Goal: Task Accomplishment & Management: Use online tool/utility

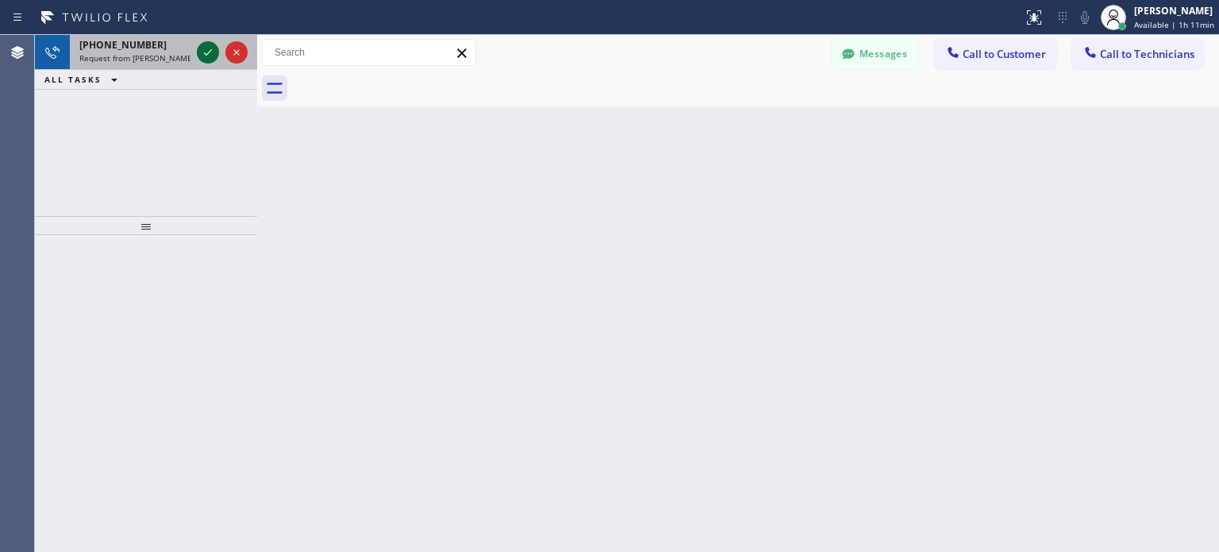
click at [208, 50] on icon at bounding box center [207, 52] width 19 height 19
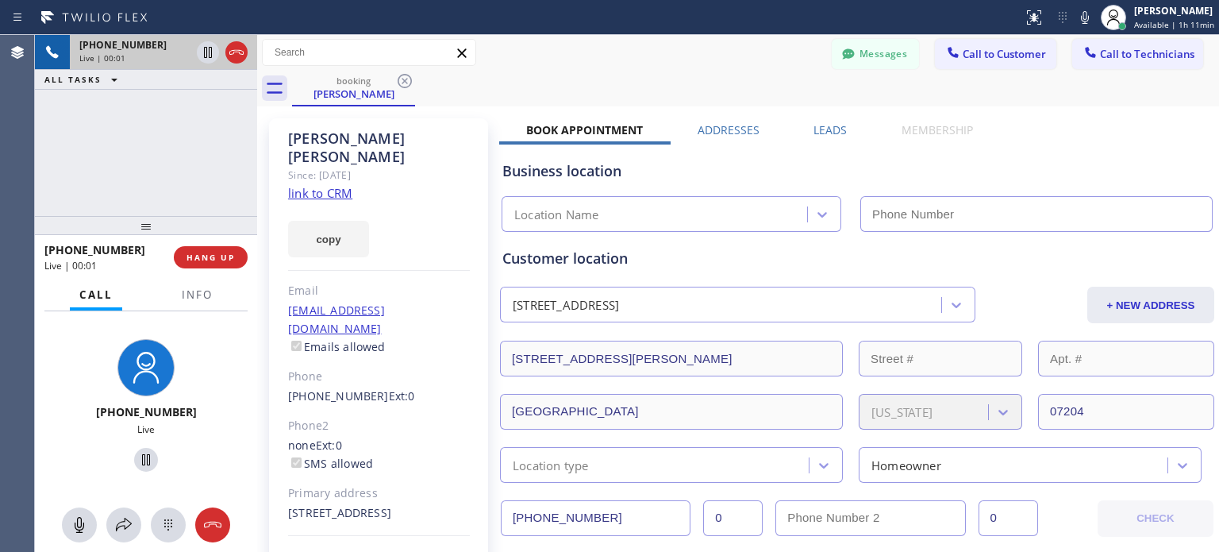
type input "(877) 777-0796"
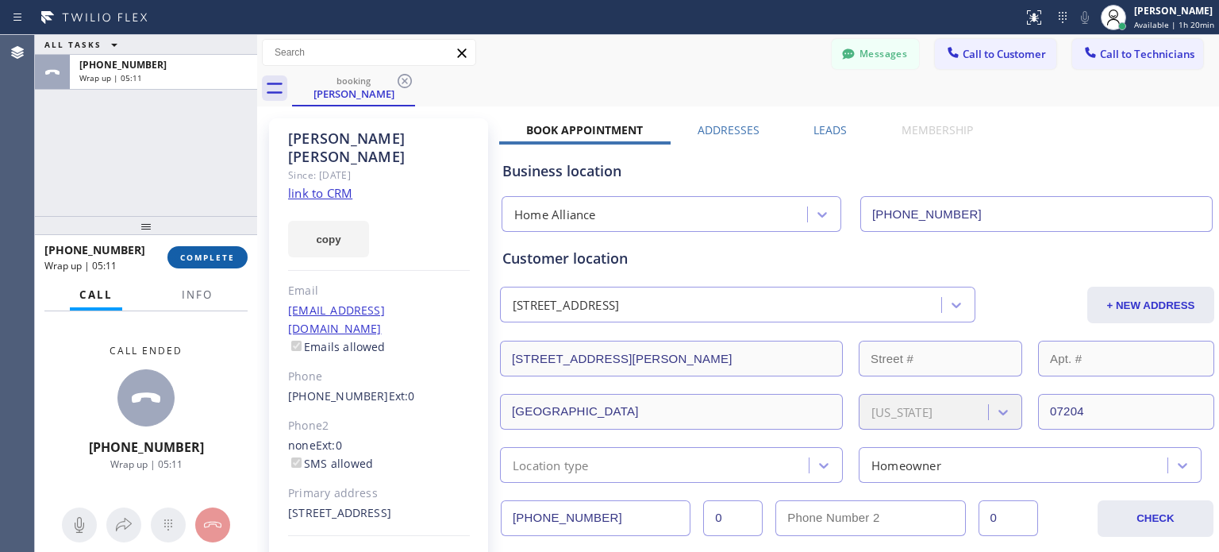
click at [234, 248] on button "COMPLETE" at bounding box center [207, 257] width 80 height 22
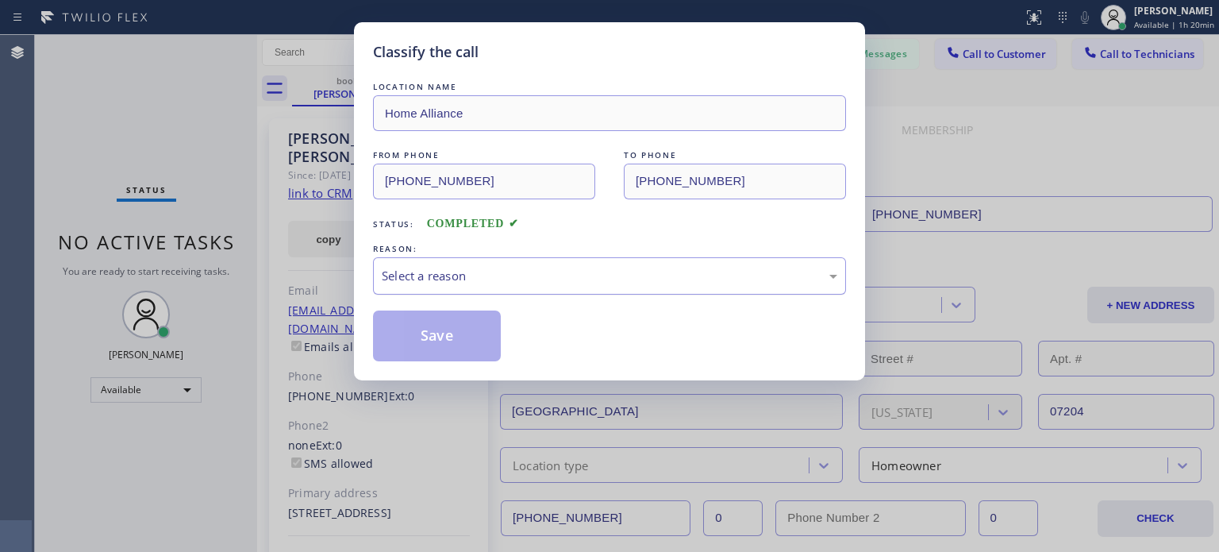
click at [581, 272] on div "Select a reason" at bounding box center [610, 276] width 456 height 18
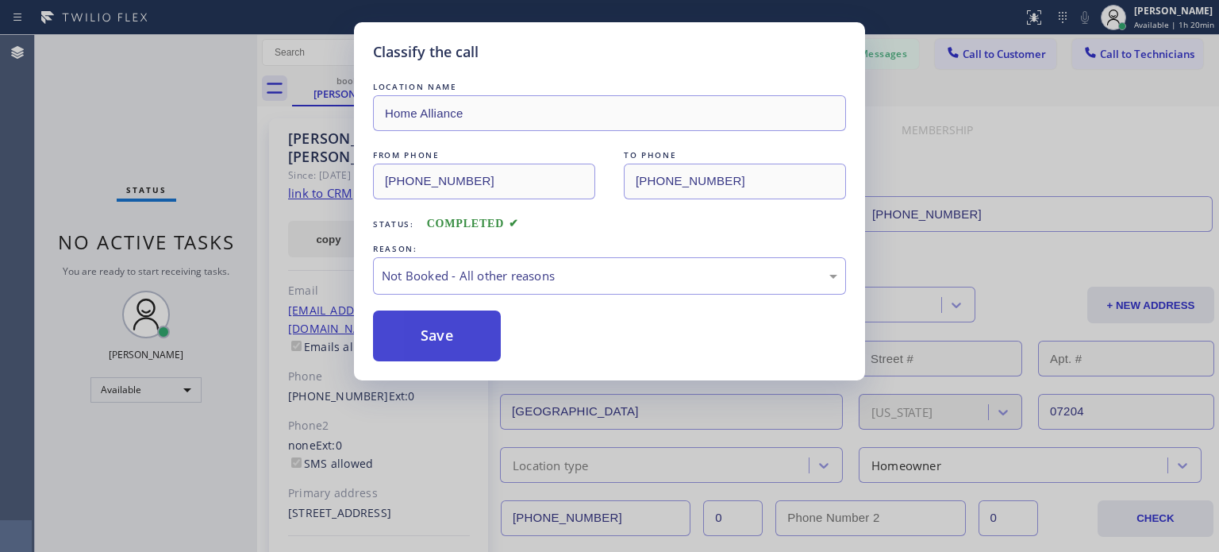
click at [484, 336] on button "Save" at bounding box center [437, 335] width 128 height 51
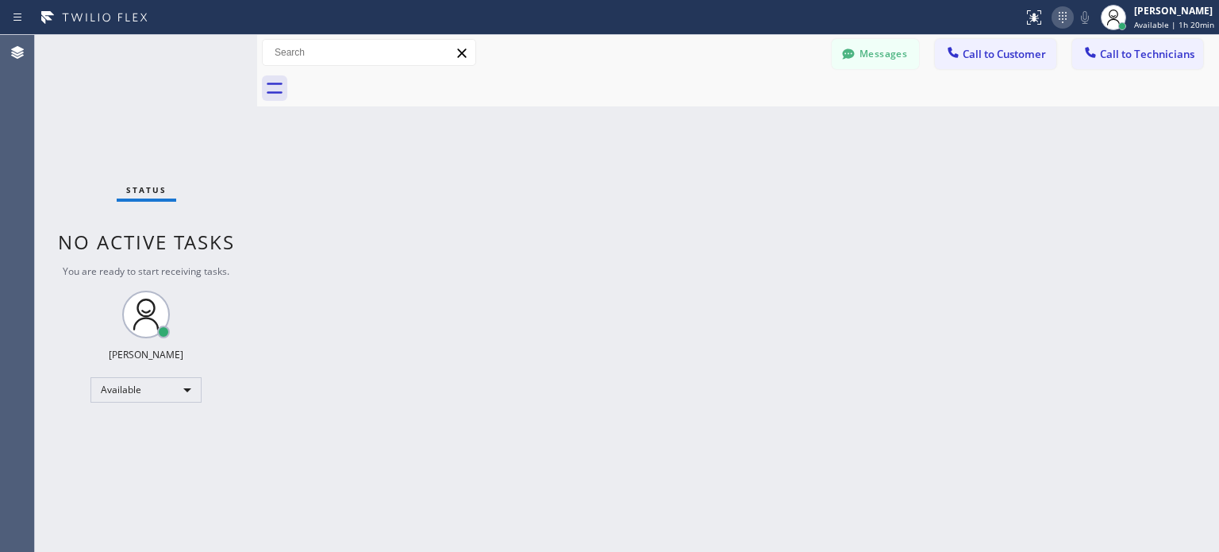
click at [1070, 14] on icon at bounding box center [1062, 17] width 19 height 19
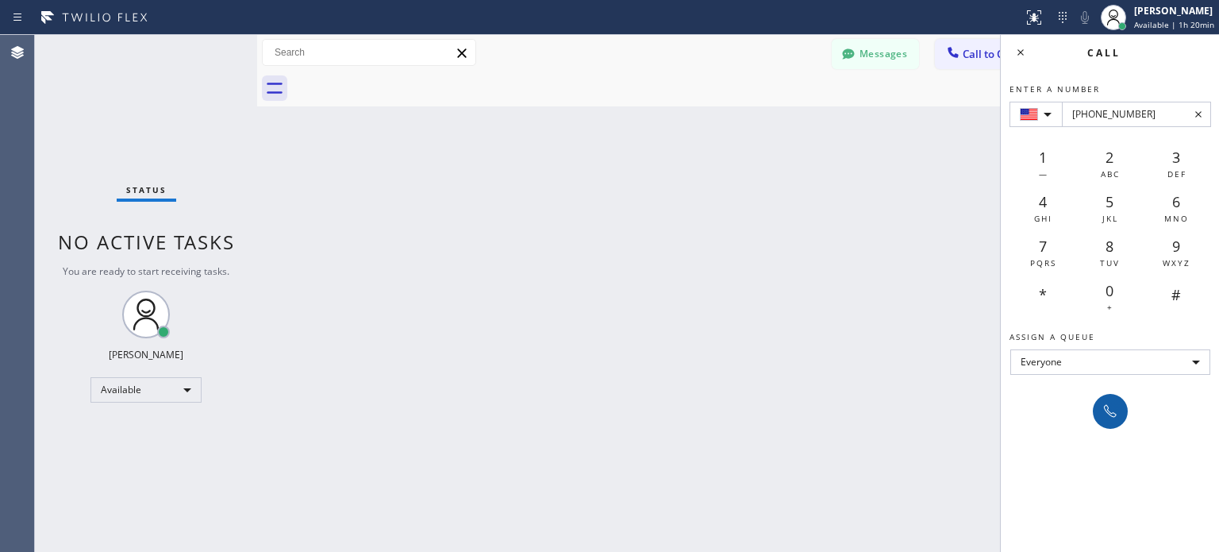
type input "+1(908) 917-0748"
click at [1108, 410] on icon at bounding box center [1110, 411] width 19 height 19
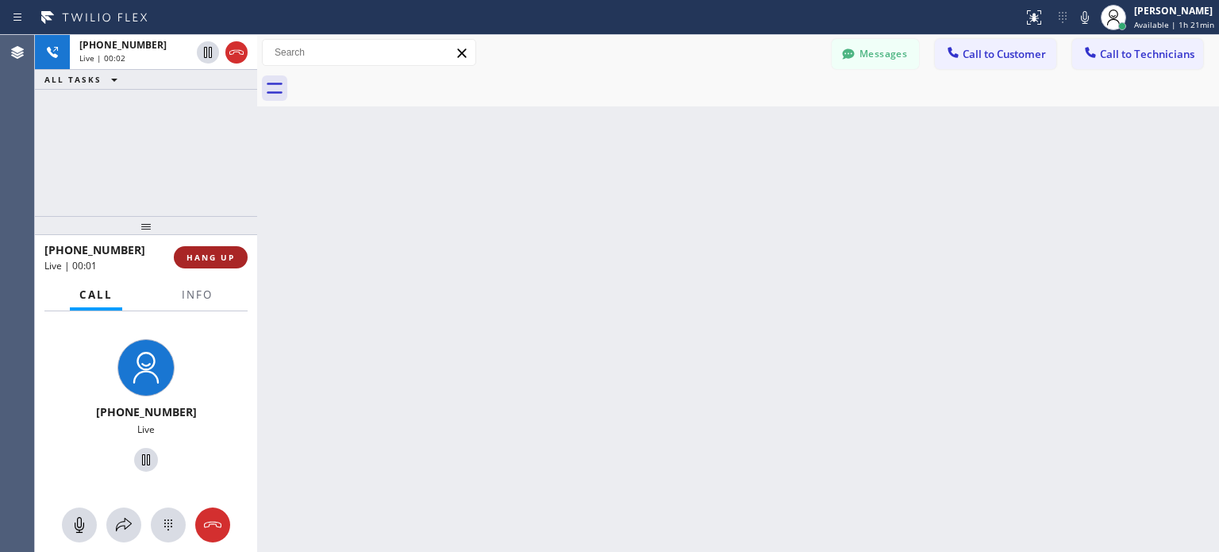
click at [232, 263] on button "HANG UP" at bounding box center [211, 257] width 74 height 22
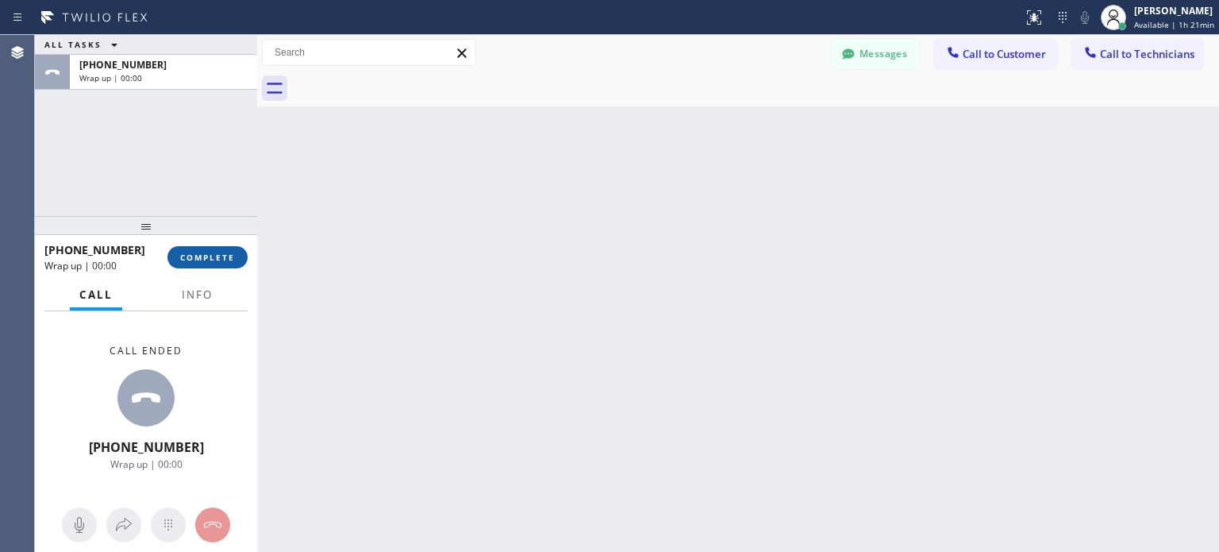
click at [216, 255] on span "COMPLETE" at bounding box center [207, 257] width 55 height 11
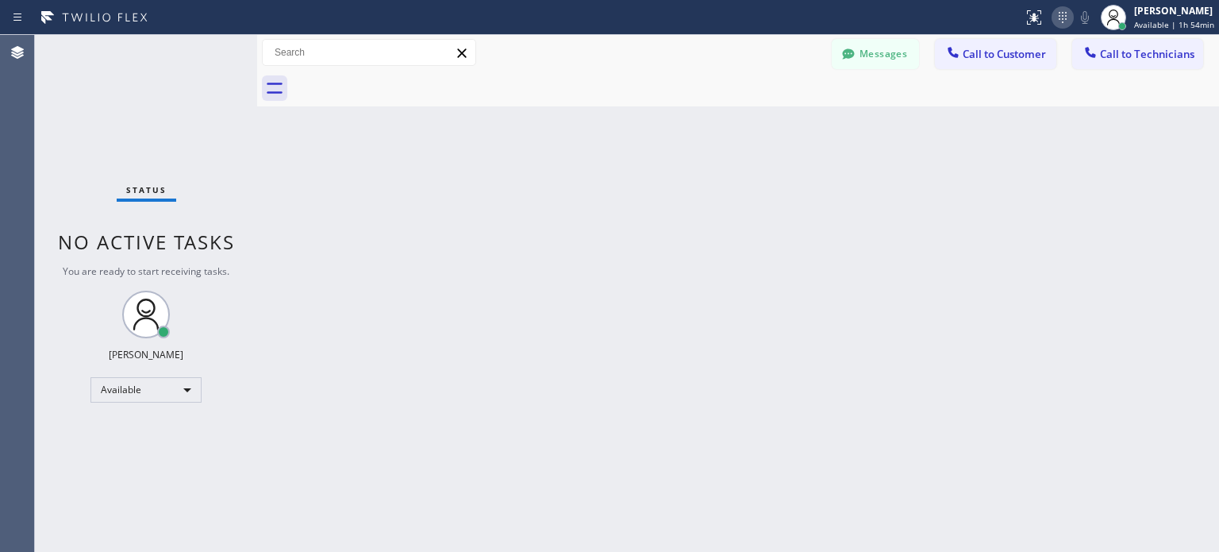
click at [1063, 17] on icon at bounding box center [1062, 17] width 19 height 19
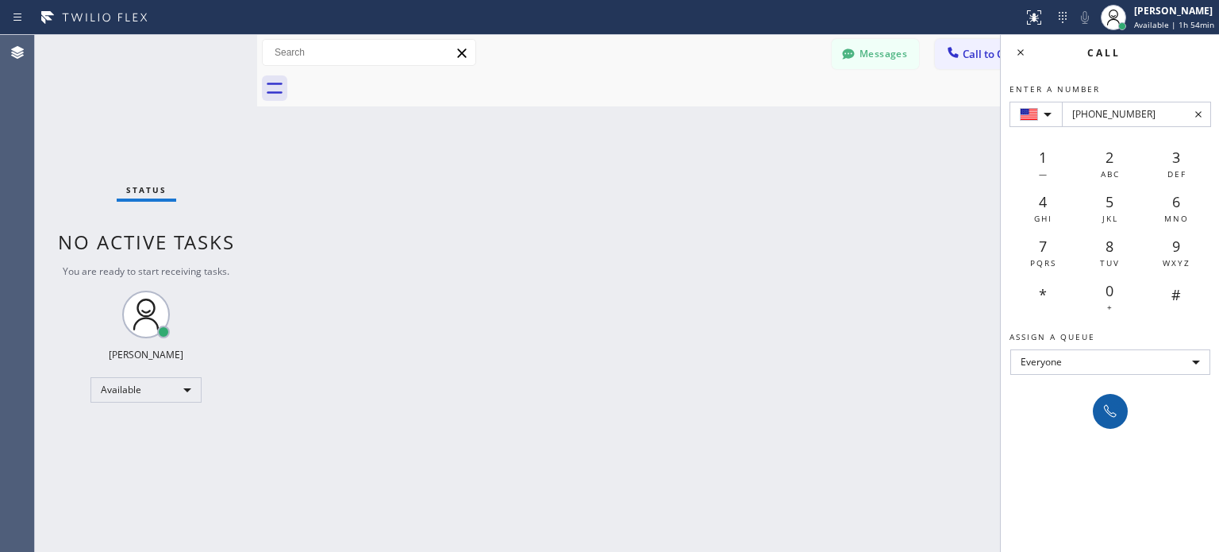
type input "+1(310) 467-1819"
click at [1107, 412] on icon at bounding box center [1110, 411] width 13 height 13
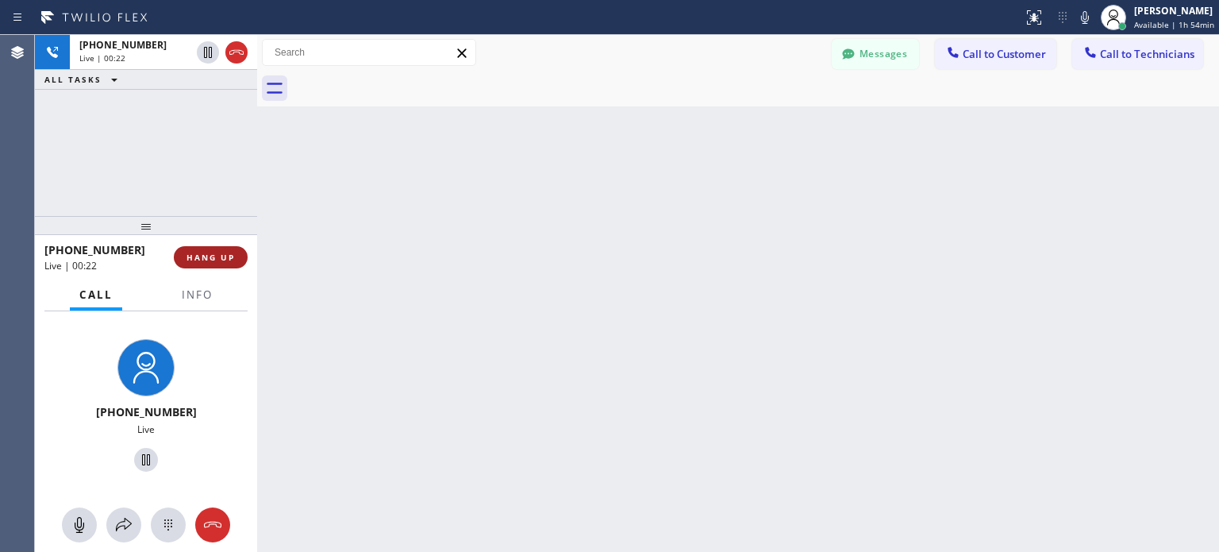
click at [234, 254] on span "HANG UP" at bounding box center [211, 257] width 48 height 11
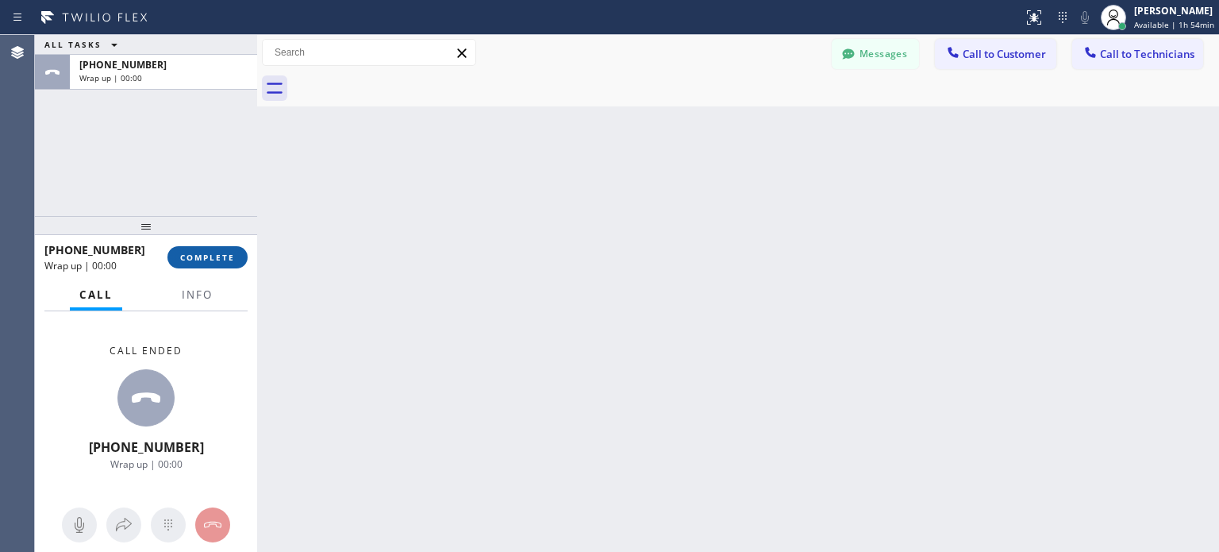
click at [205, 259] on span "COMPLETE" at bounding box center [207, 257] width 55 height 11
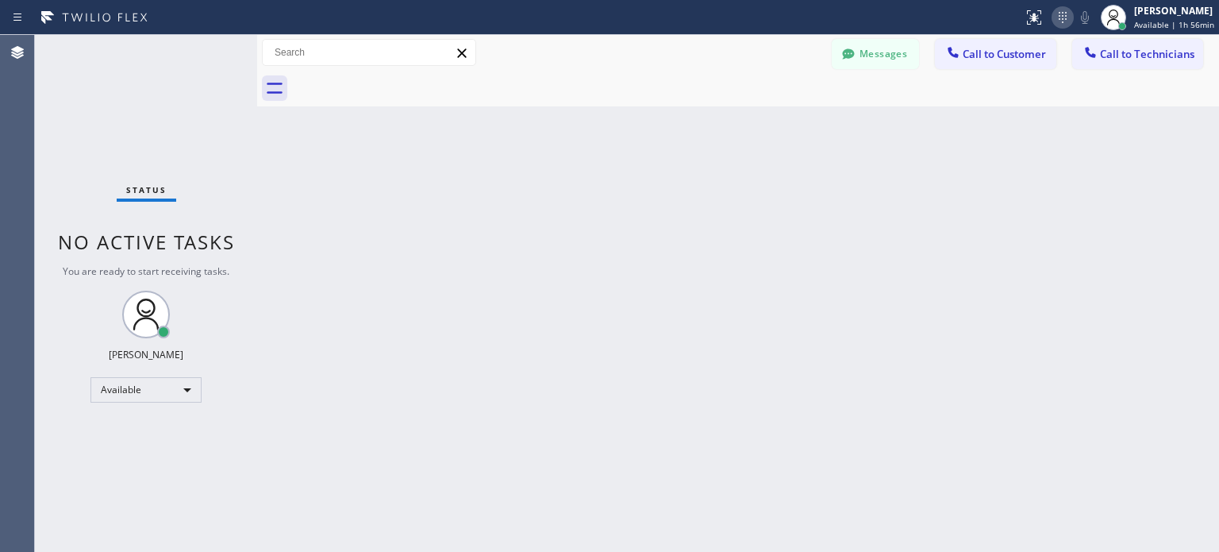
click at [1066, 13] on icon at bounding box center [1062, 17] width 19 height 19
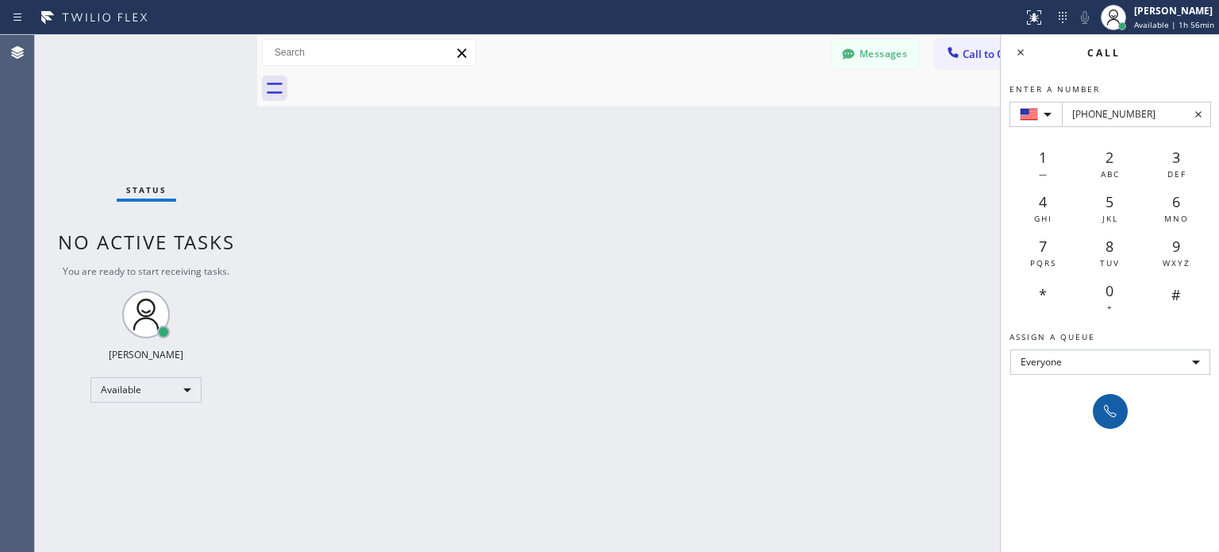
type input "+1(201) 370-2012"
click at [1114, 423] on button at bounding box center [1110, 411] width 35 height 35
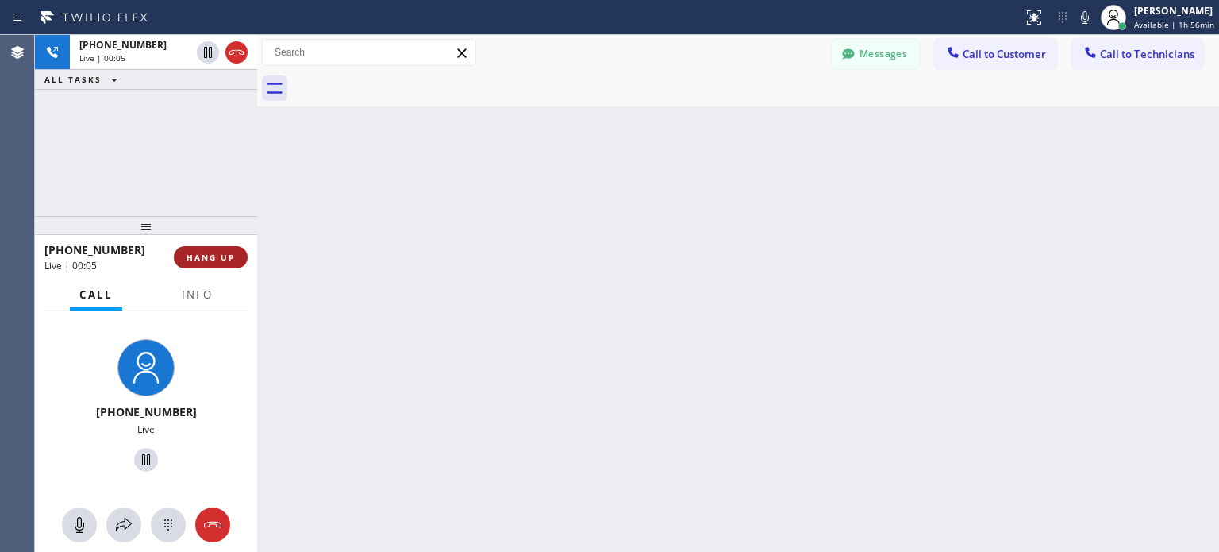
click at [228, 253] on span "HANG UP" at bounding box center [211, 257] width 48 height 11
click at [221, 256] on span "HANG UP" at bounding box center [211, 257] width 48 height 11
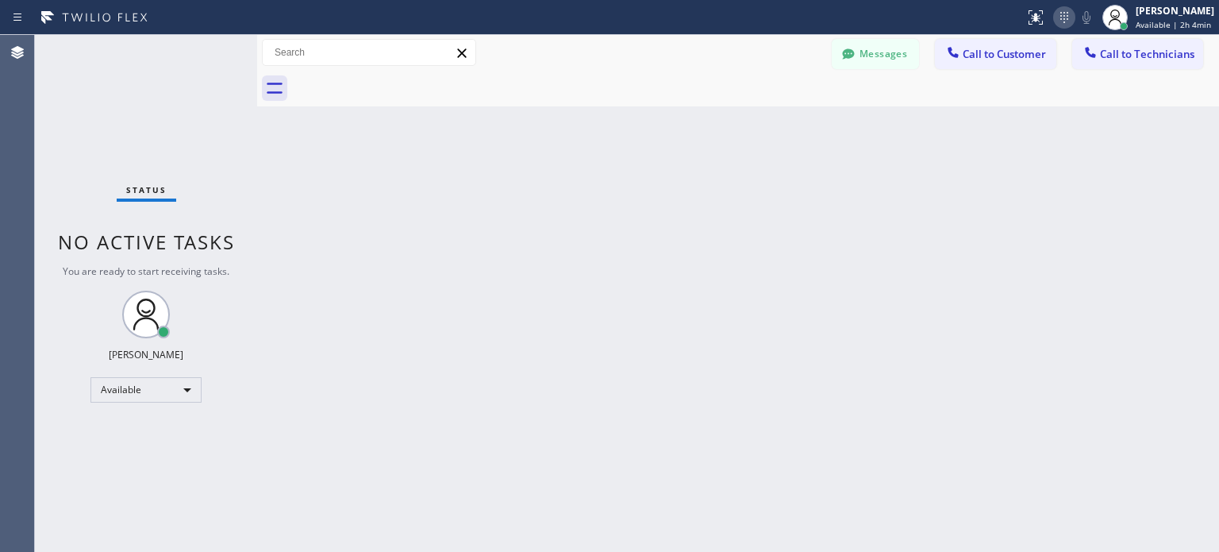
click at [1069, 16] on icon at bounding box center [1064, 17] width 19 height 19
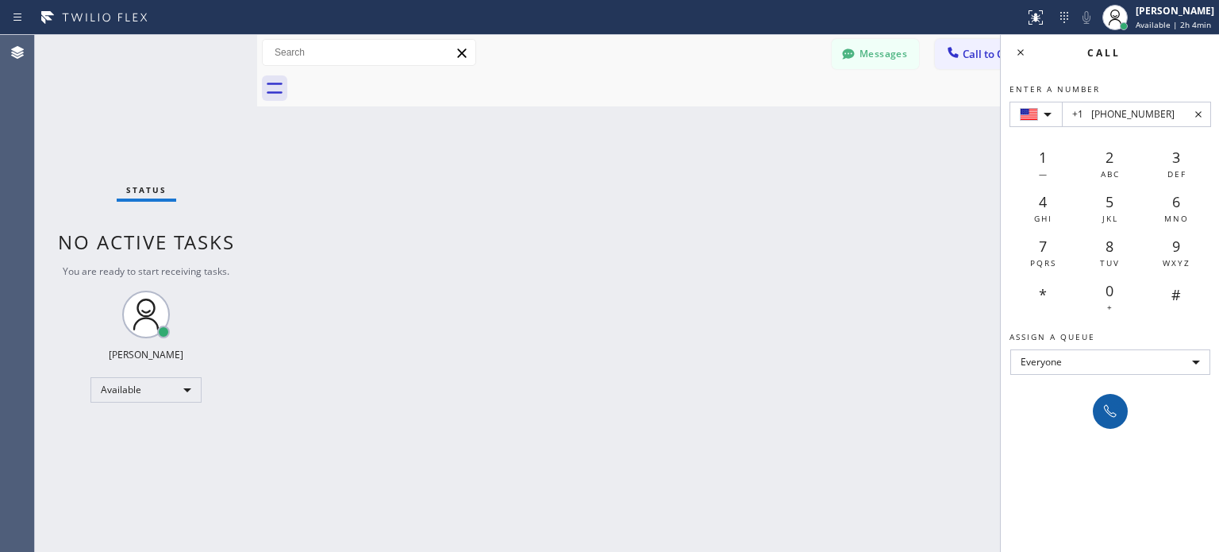
type input "+1 (203) 856-1045"
drag, startPoint x: 1104, startPoint y: 410, endPoint x: 743, endPoint y: 116, distance: 465.4
click at [1104, 409] on icon at bounding box center [1110, 411] width 19 height 19
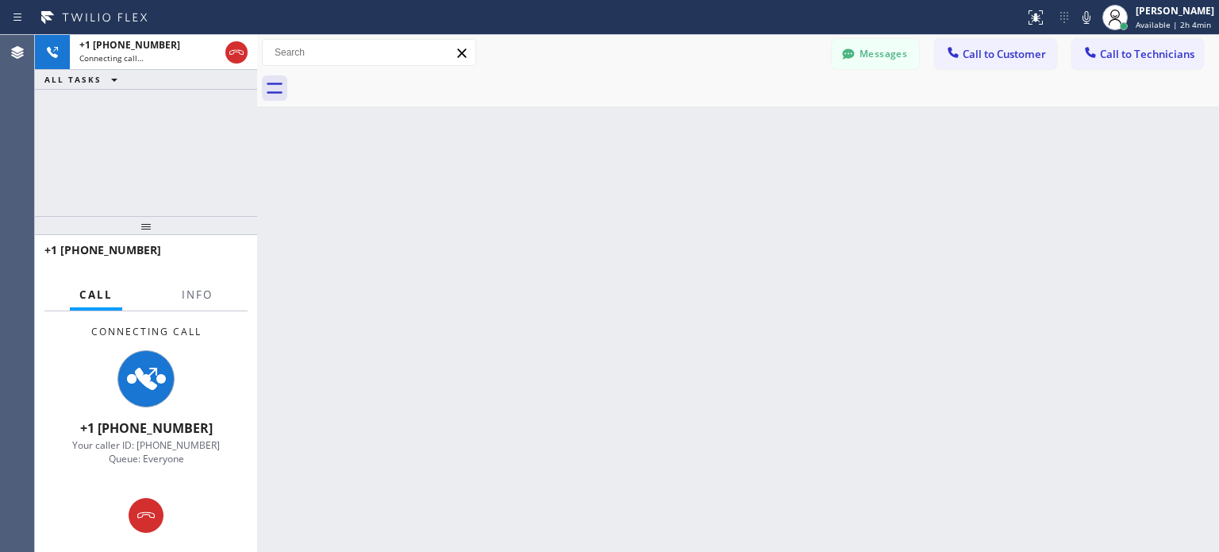
click at [835, 433] on div "Back to Dashboard Change Sender ID Customers Technicians MI Mazharul Islam 08/0…" at bounding box center [738, 293] width 962 height 517
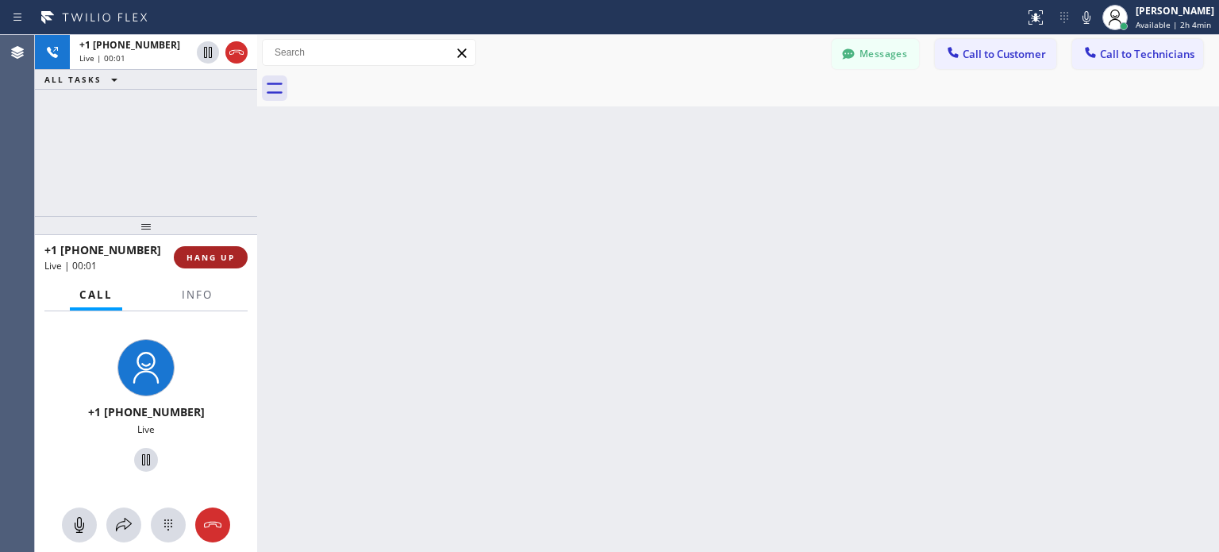
click at [223, 248] on button "HANG UP" at bounding box center [211, 257] width 74 height 22
click at [225, 252] on span "HANG UP" at bounding box center [211, 257] width 48 height 11
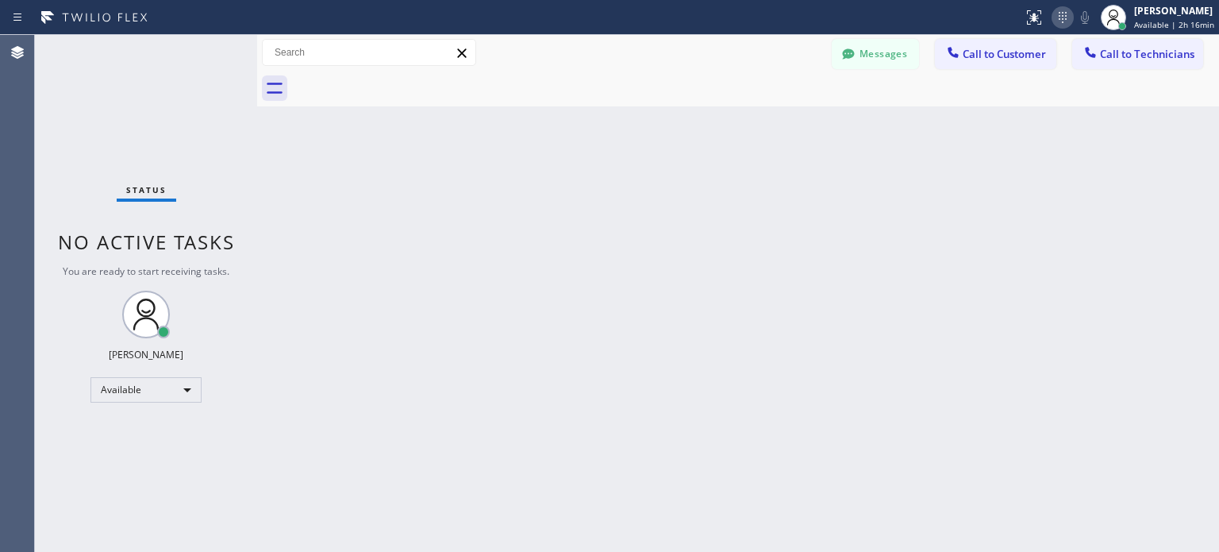
click at [1061, 25] on icon at bounding box center [1062, 17] width 19 height 19
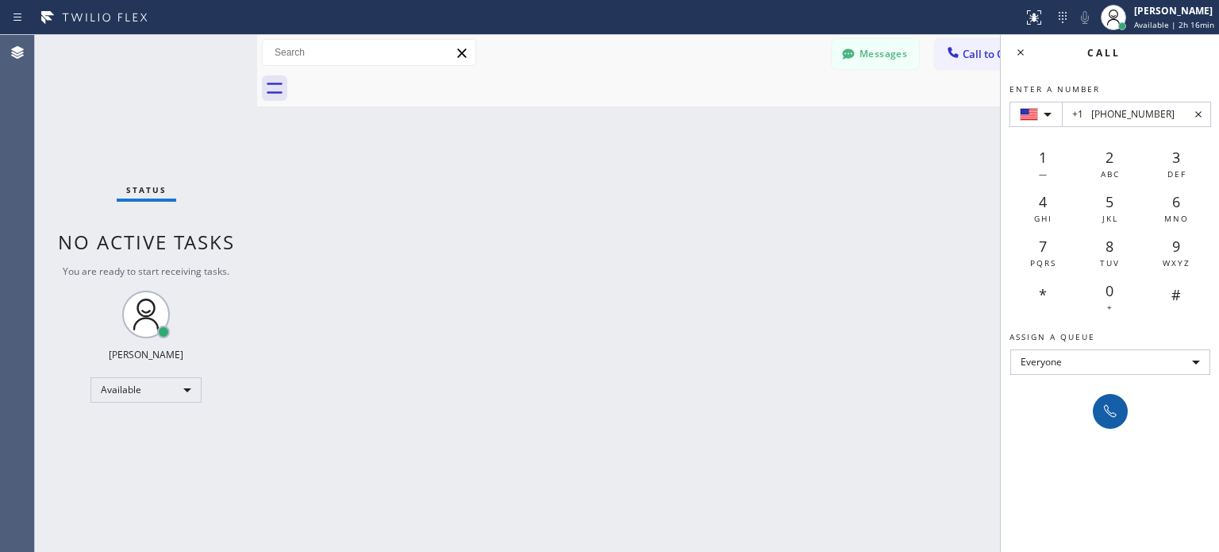
type input "+1 [PHONE_NUMBER]"
click at [1113, 422] on button at bounding box center [1110, 411] width 35 height 35
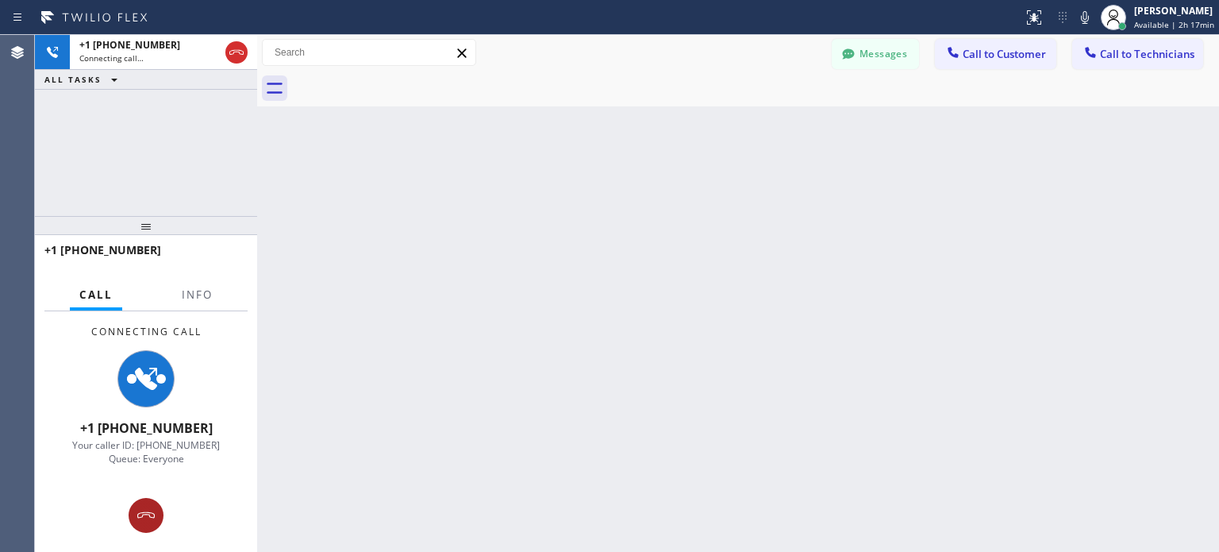
click at [152, 501] on button at bounding box center [146, 515] width 35 height 35
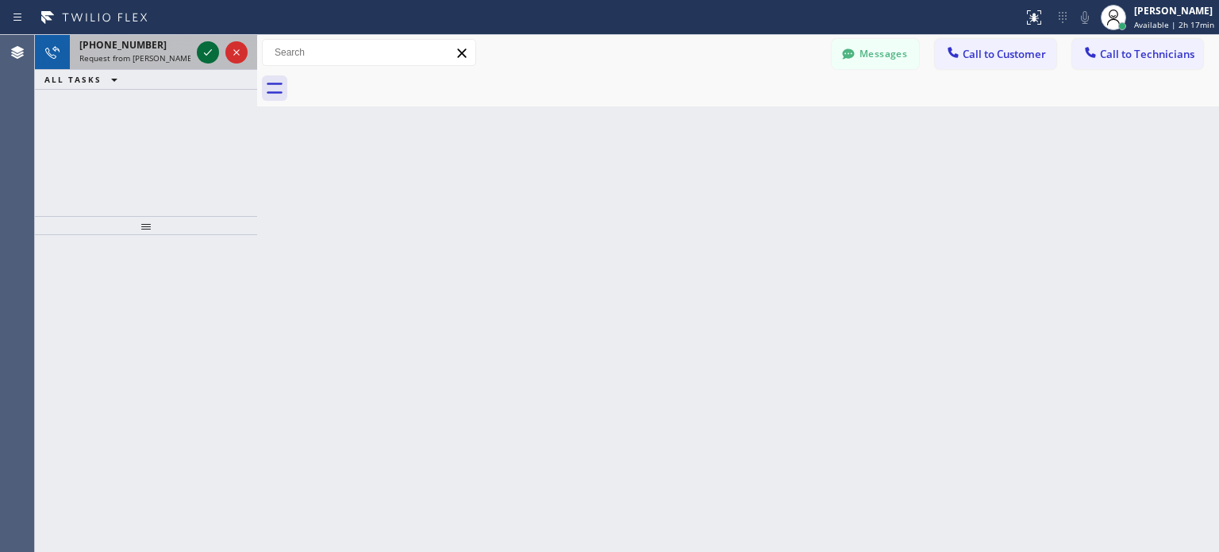
click at [210, 53] on icon at bounding box center [207, 52] width 19 height 19
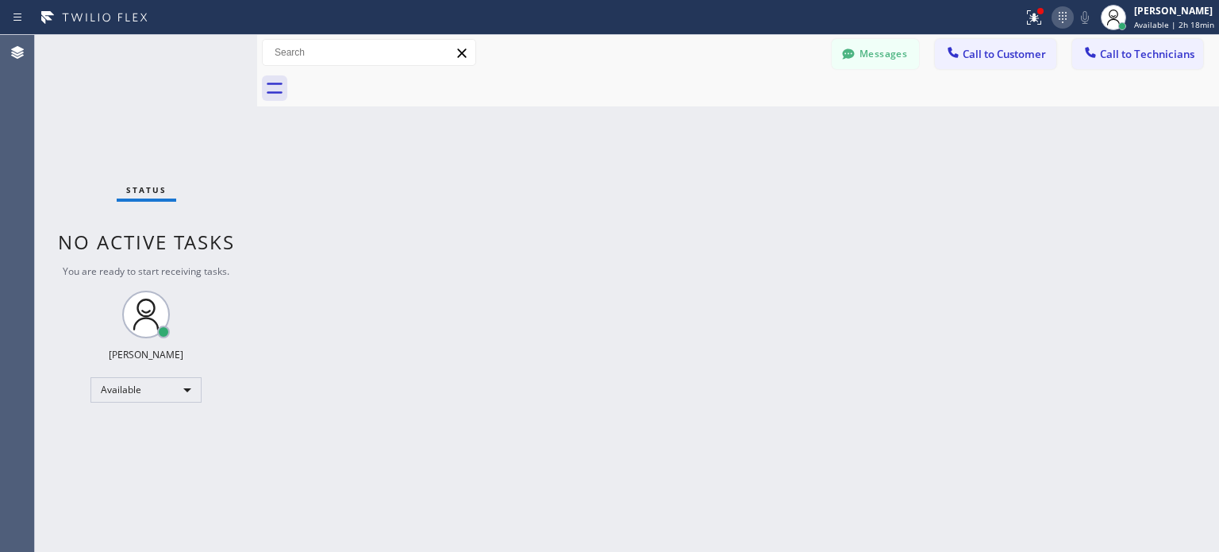
click at [1060, 21] on icon at bounding box center [1063, 17] width 8 height 11
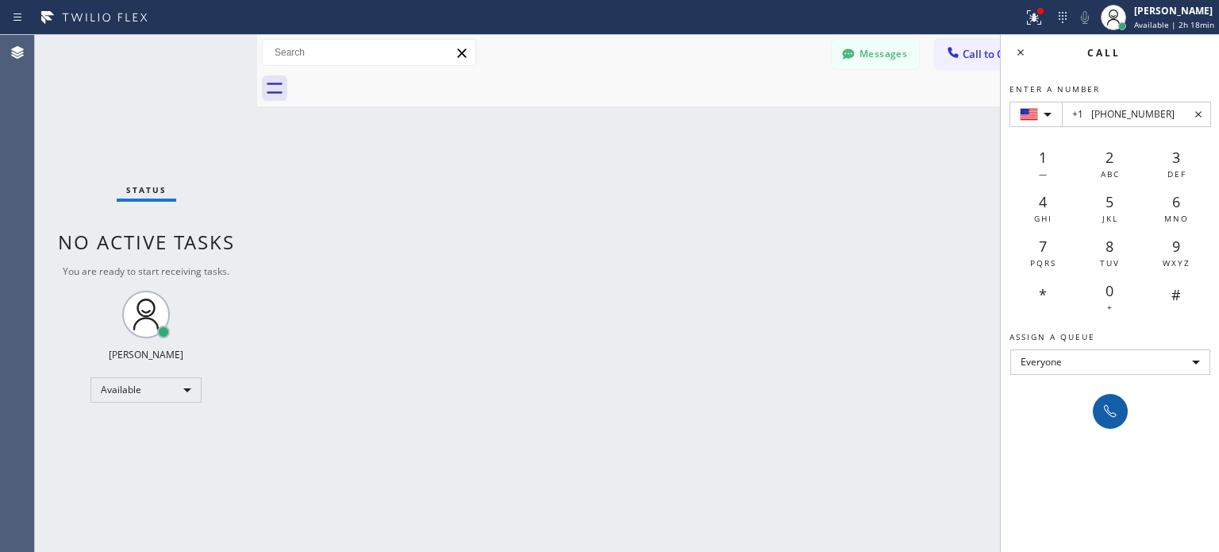
type input "+1 [PHONE_NUMBER]"
click at [1110, 415] on icon at bounding box center [1110, 411] width 19 height 19
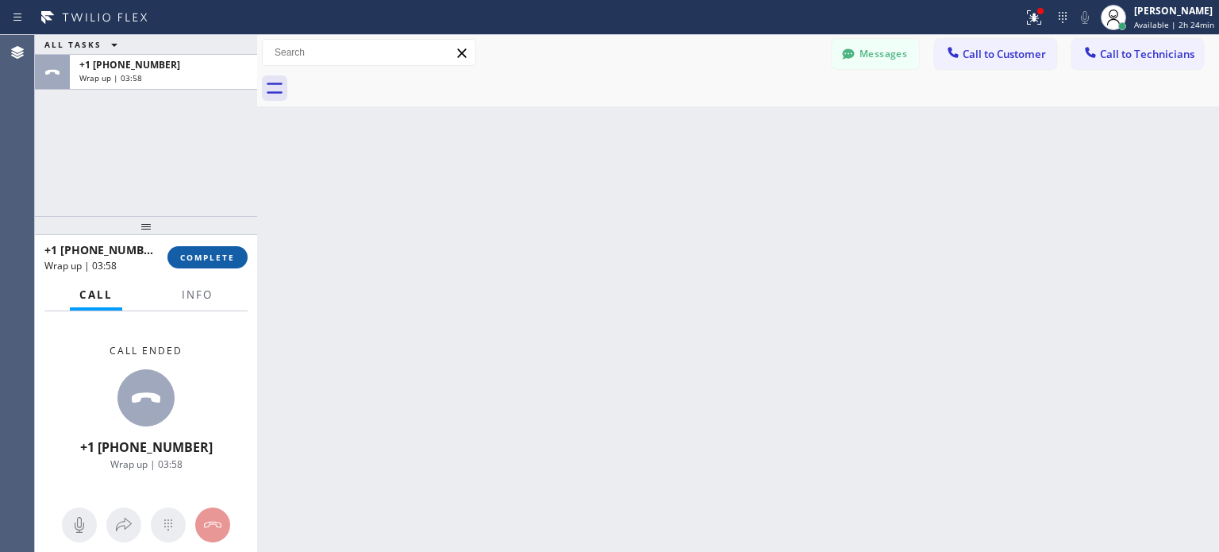
click at [233, 258] on span "COMPLETE" at bounding box center [207, 257] width 55 height 11
